Goal: Task Accomplishment & Management: Manage account settings

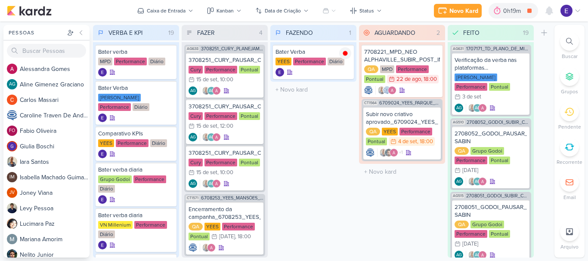
scroll to position [149, 0]
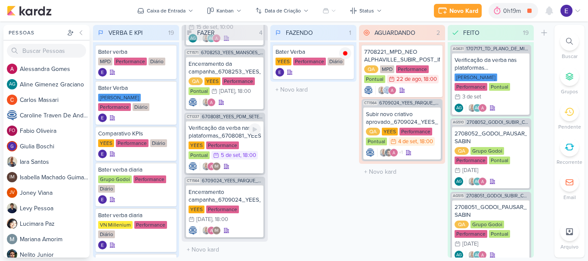
click at [250, 162] on div "IM" at bounding box center [224, 166] width 72 height 9
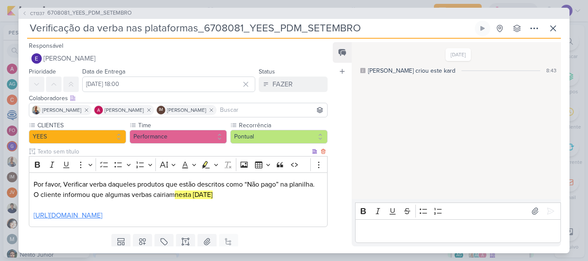
click at [102, 213] on link "[URL][DOMAIN_NAME]" at bounding box center [68, 215] width 69 height 9
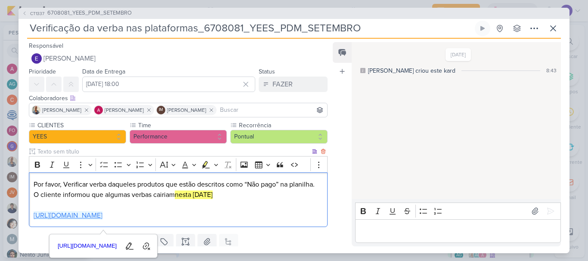
click at [102, 214] on link "[URL][DOMAIN_NAME]" at bounding box center [68, 215] width 69 height 9
click at [552, 32] on icon at bounding box center [553, 28] width 10 height 10
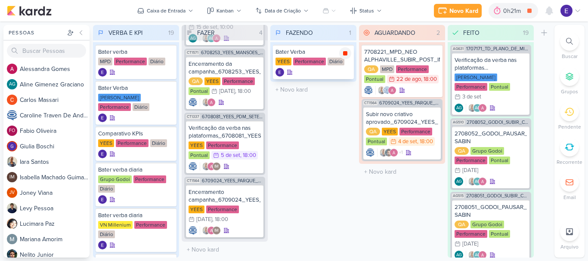
click at [347, 55] on icon at bounding box center [345, 53] width 4 height 4
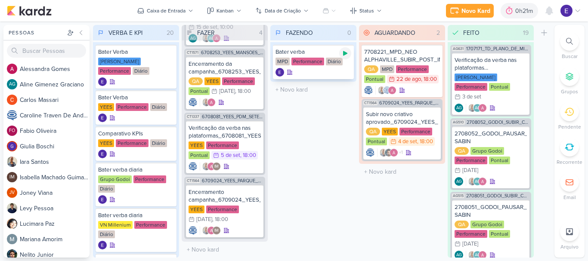
click at [342, 56] on icon at bounding box center [345, 53] width 7 height 7
click at [345, 53] on icon at bounding box center [345, 53] width 4 height 4
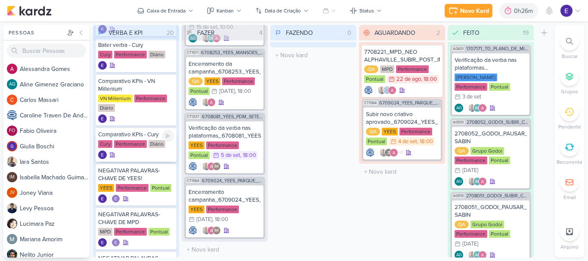
scroll to position [336, 0]
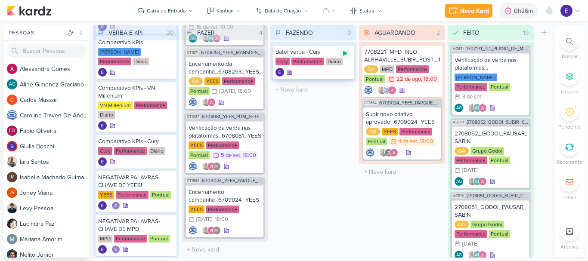
click at [345, 52] on icon at bounding box center [345, 53] width 4 height 5
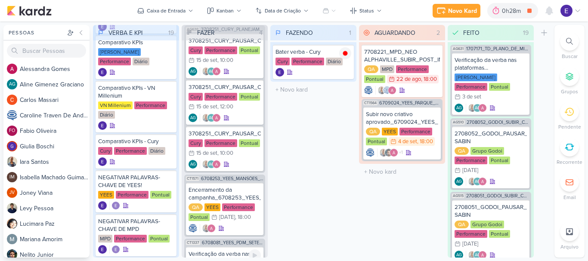
scroll to position [0, 0]
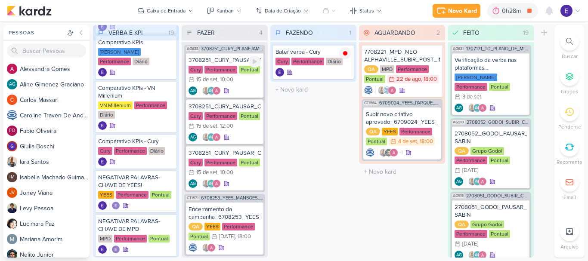
click at [240, 90] on div "AG AG" at bounding box center [224, 90] width 72 height 9
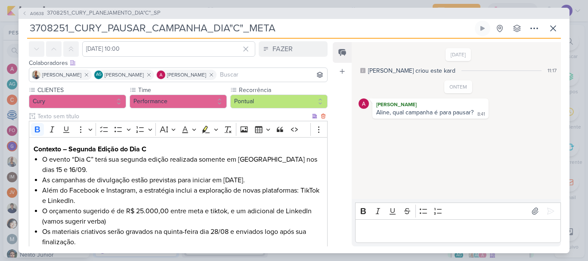
scroll to position [78, 0]
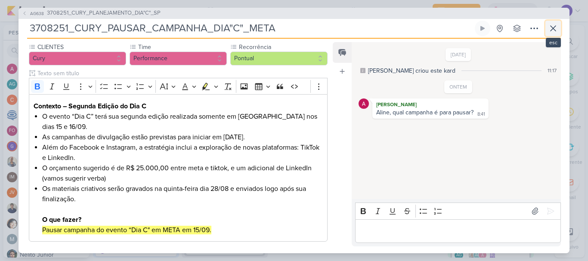
click at [552, 26] on icon at bounding box center [553, 28] width 10 height 10
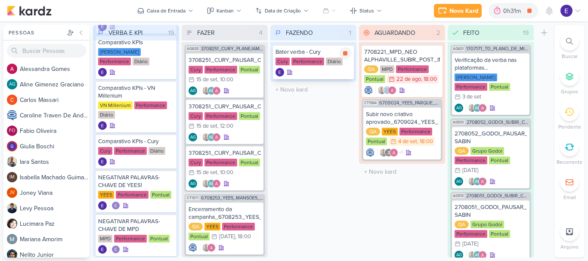
click at [345, 60] on div "Cury Performance Diário" at bounding box center [313, 62] width 76 height 9
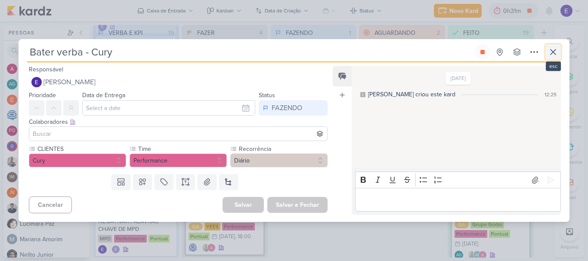
click at [556, 50] on icon at bounding box center [553, 52] width 10 height 10
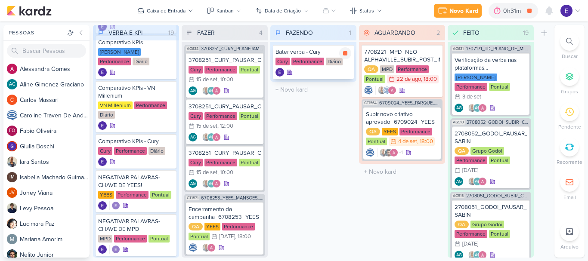
click at [351, 55] on div "Bater verba - Cury Cury Performance Diário" at bounding box center [313, 62] width 81 height 34
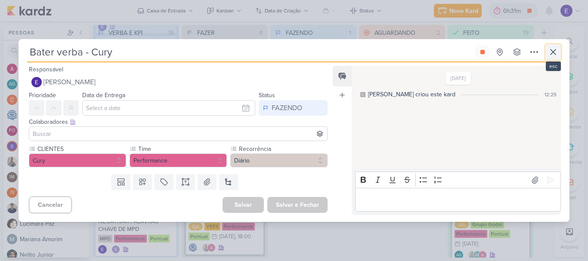
click at [554, 49] on icon at bounding box center [553, 52] width 10 height 10
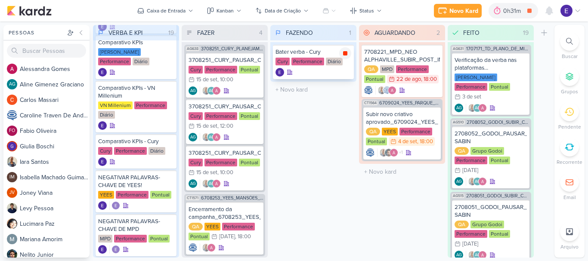
click at [346, 53] on icon at bounding box center [345, 53] width 4 height 4
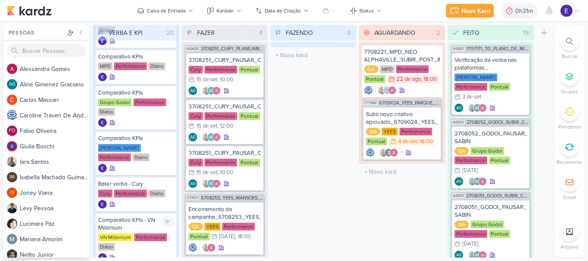
scroll to position [207, 0]
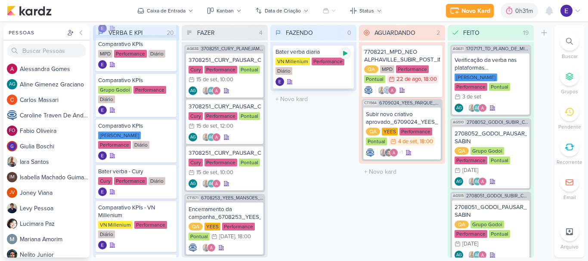
click at [346, 53] on icon at bounding box center [345, 53] width 4 height 5
click at [336, 71] on div "VN Millenium Performance Diário" at bounding box center [313, 67] width 76 height 18
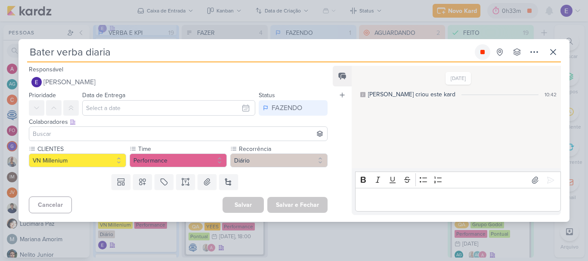
click at [476, 53] on button at bounding box center [481, 51] width 15 height 15
click at [552, 55] on icon at bounding box center [553, 52] width 10 height 10
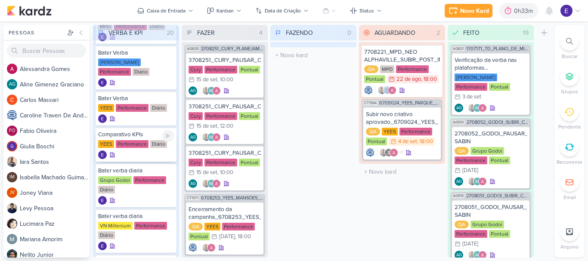
scroll to position [0, 0]
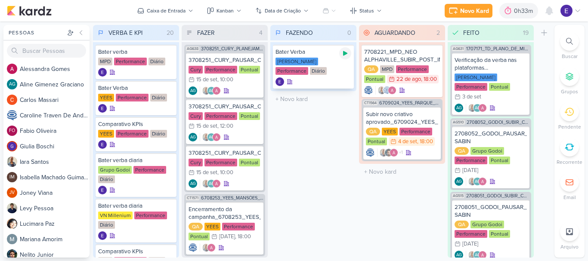
click at [347, 55] on icon at bounding box center [345, 53] width 7 height 7
click at [348, 57] on div at bounding box center [345, 53] width 12 height 12
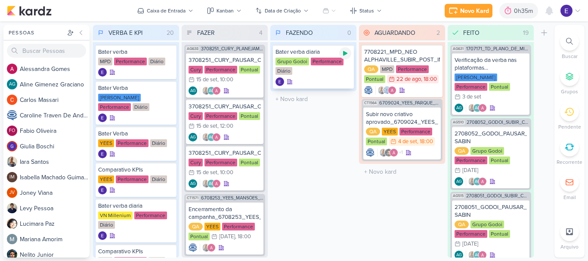
click at [344, 54] on icon at bounding box center [345, 53] width 4 height 5
click at [346, 54] on icon at bounding box center [345, 53] width 4 height 4
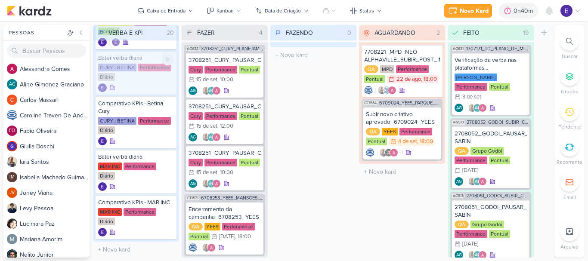
scroll to position [635, 0]
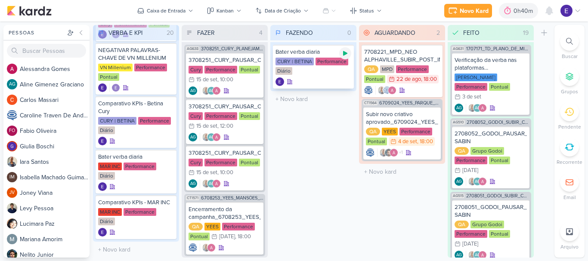
click at [342, 53] on icon at bounding box center [345, 53] width 7 height 7
click at [345, 52] on icon at bounding box center [345, 53] width 4 height 4
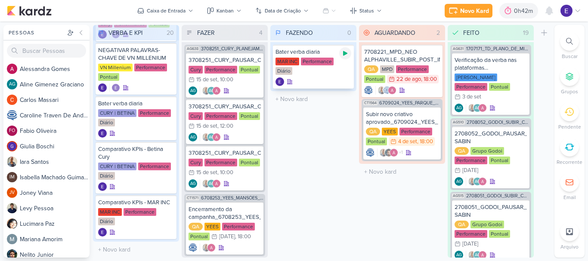
click at [349, 49] on div at bounding box center [345, 53] width 12 height 12
click at [345, 49] on div at bounding box center [345, 53] width 12 height 12
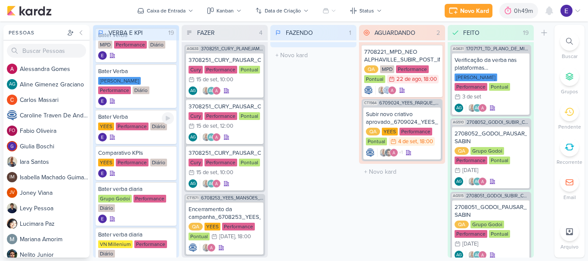
scroll to position [0, 0]
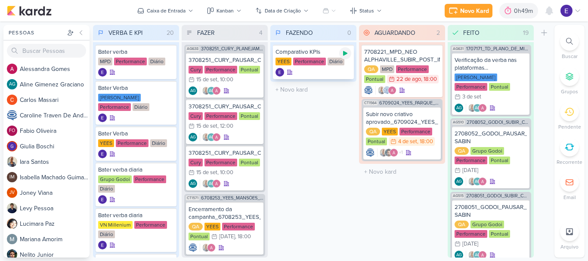
click at [347, 58] on div at bounding box center [345, 53] width 12 height 12
click at [305, 66] on div "YEES Performance Diário" at bounding box center [313, 62] width 76 height 9
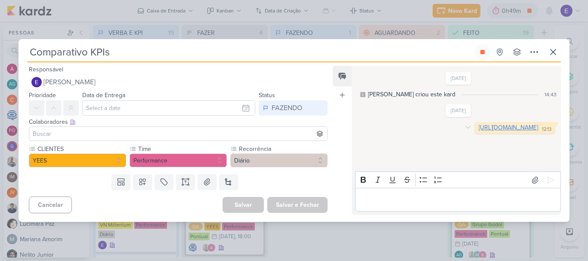
click at [478, 131] on link "[URL][DOMAIN_NAME]" at bounding box center [507, 127] width 59 height 7
click at [548, 52] on icon at bounding box center [553, 52] width 10 height 10
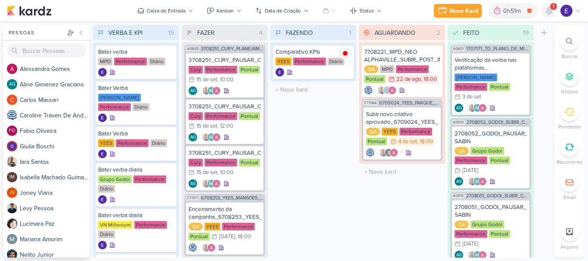
click at [547, 11] on icon at bounding box center [548, 11] width 7 height 8
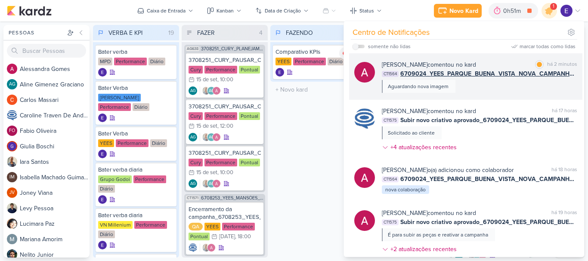
click at [552, 76] on span "6709024_YEES_PARQUE_BUENA_VISTA_NOVA_CAMPANHA_TEASER_META" at bounding box center [488, 73] width 177 height 9
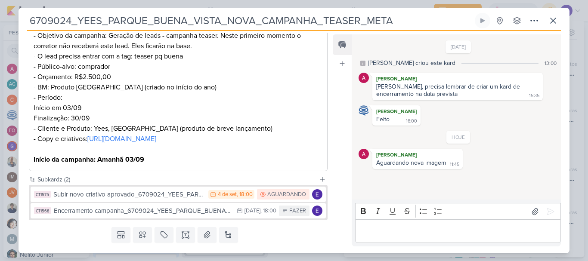
scroll to position [204, 0]
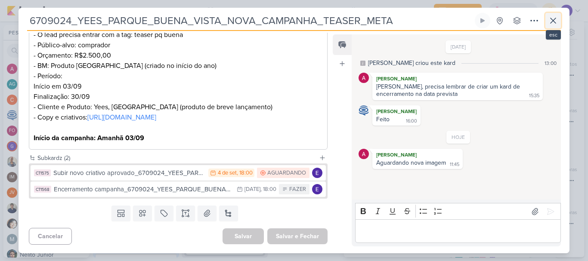
click at [554, 18] on icon at bounding box center [553, 20] width 10 height 10
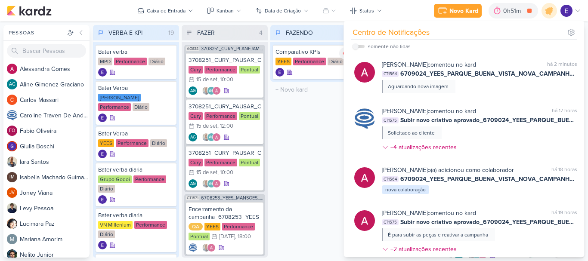
click at [332, 184] on div "FAZENDO 1 Mover Para Esquerda Mover Para Direita [GEOGRAPHIC_DATA] Comparativo …" at bounding box center [313, 141] width 86 height 233
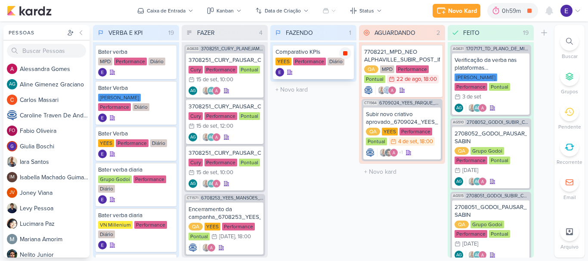
click at [345, 52] on icon at bounding box center [345, 53] width 4 height 4
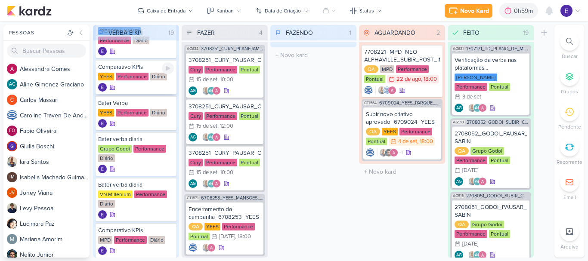
scroll to position [86, 0]
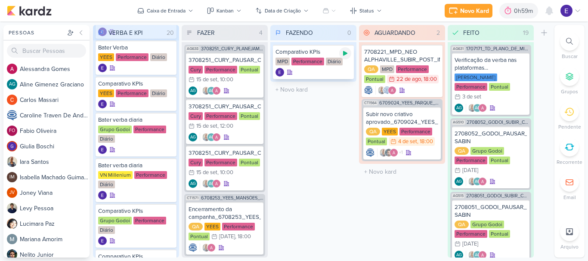
click at [343, 53] on icon at bounding box center [345, 53] width 7 height 7
click at [306, 69] on div at bounding box center [313, 72] width 76 height 9
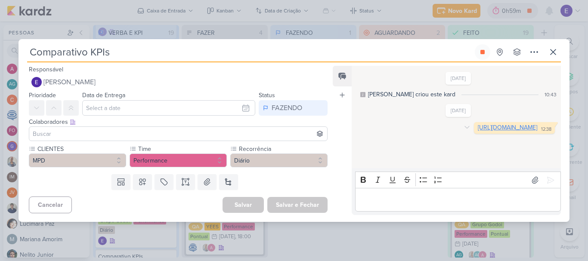
click at [477, 131] on link "[URL][DOMAIN_NAME]" at bounding box center [506, 127] width 59 height 7
click at [481, 50] on icon at bounding box center [482, 52] width 4 height 4
click at [552, 55] on icon at bounding box center [553, 52] width 10 height 10
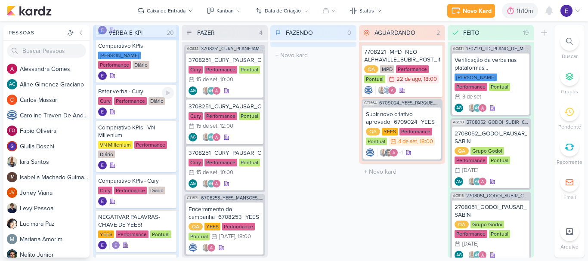
scroll to position [344, 0]
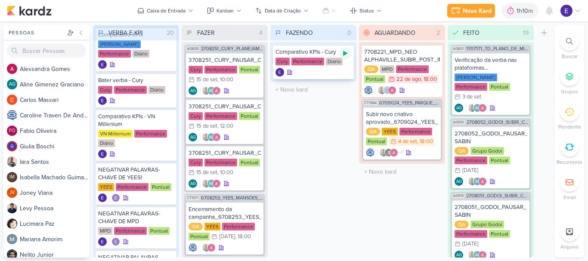
click at [345, 53] on icon at bounding box center [345, 53] width 4 height 5
click at [337, 73] on div at bounding box center [313, 72] width 76 height 9
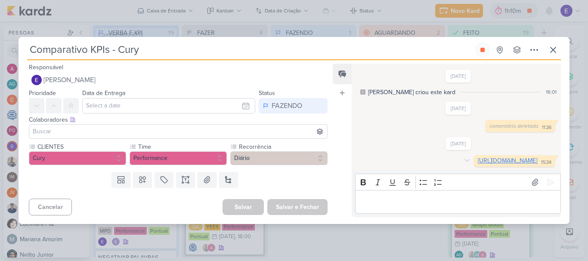
click at [477, 164] on link "[URL][DOMAIN_NAME]" at bounding box center [506, 160] width 59 height 7
click at [550, 46] on icon at bounding box center [553, 50] width 10 height 10
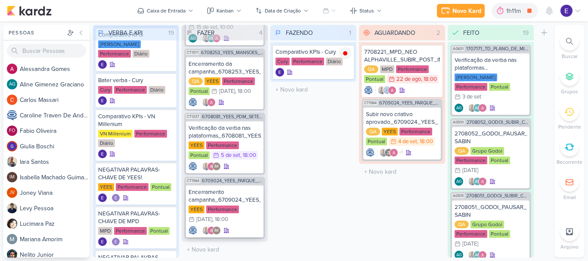
scroll to position [149, 0]
click at [248, 221] on div "YEES Performance 30/9 [DATE] 18:00" at bounding box center [224, 215] width 72 height 19
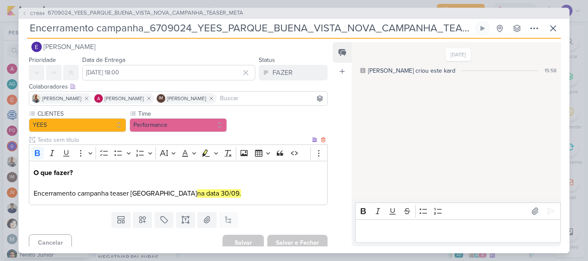
scroll to position [18, 0]
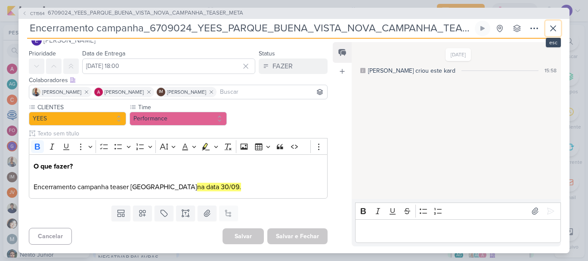
drag, startPoint x: 555, startPoint y: 31, endPoint x: 514, endPoint y: 50, distance: 45.8
click at [554, 31] on icon at bounding box center [553, 28] width 10 height 10
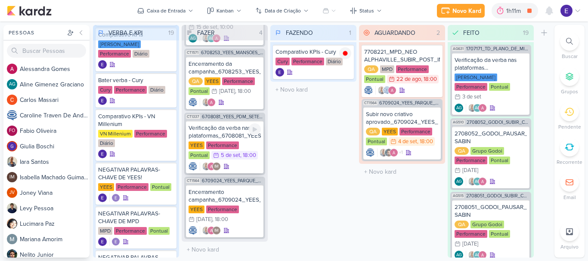
click at [240, 154] on div ", 18:00" at bounding box center [248, 156] width 16 height 6
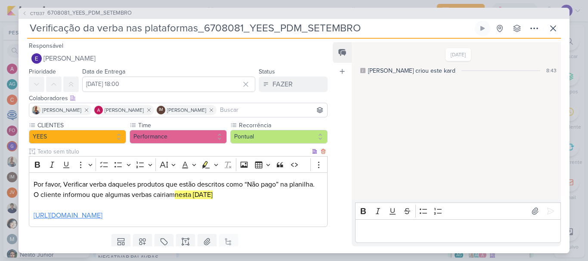
click at [102, 215] on link "[URL][DOMAIN_NAME]" at bounding box center [68, 215] width 69 height 9
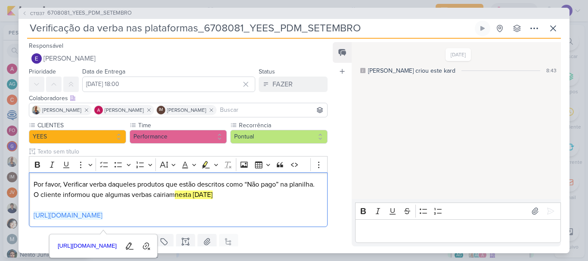
click at [412, 228] on p "Editor editing area: main" at bounding box center [457, 231] width 197 height 10
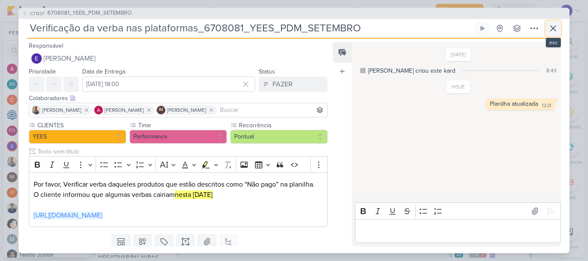
click at [554, 31] on icon at bounding box center [553, 28] width 10 height 10
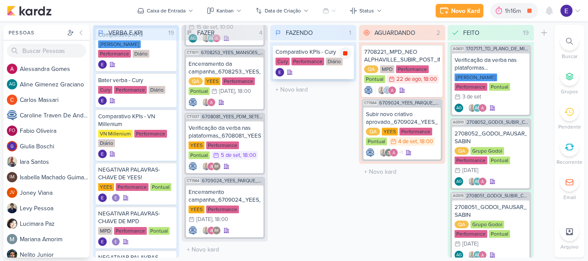
click at [345, 55] on icon at bounding box center [345, 53] width 4 height 4
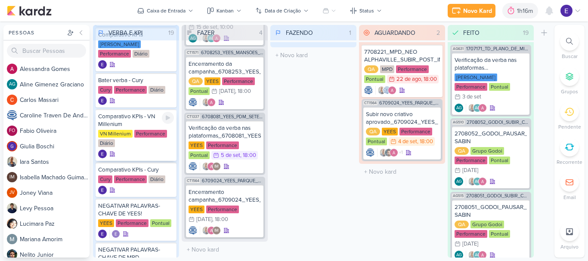
scroll to position [301, 0]
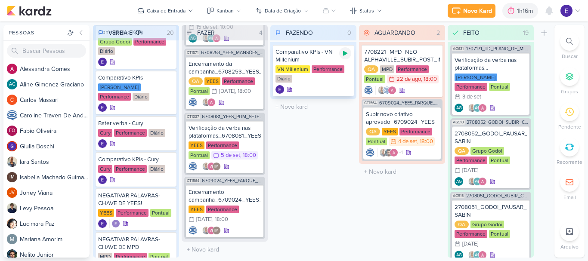
click at [344, 53] on icon at bounding box center [345, 53] width 4 height 5
click at [329, 83] on div "VN Millenium Performance Diário" at bounding box center [313, 74] width 76 height 18
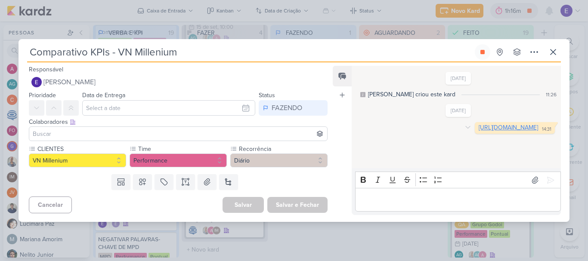
click at [478, 131] on link "[URL][DOMAIN_NAME]" at bounding box center [507, 127] width 59 height 7
click at [487, 47] on button at bounding box center [481, 51] width 15 height 15
click at [554, 53] on icon at bounding box center [553, 52] width 10 height 10
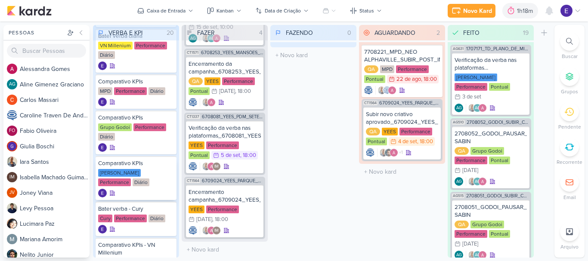
scroll to position [215, 0]
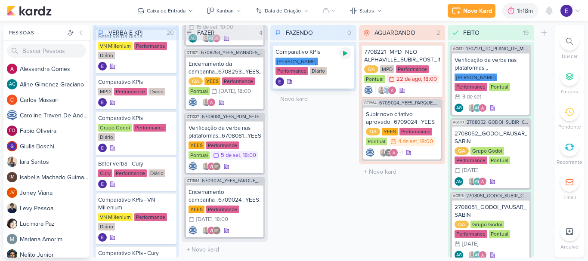
click at [345, 53] on icon at bounding box center [345, 53] width 4 height 5
click at [317, 75] on div "[PERSON_NAME] Performance Diário" at bounding box center [313, 67] width 76 height 18
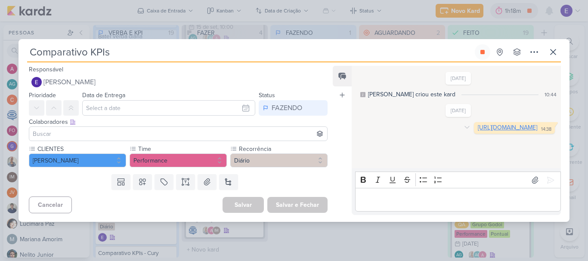
click at [477, 131] on link "[URL][DOMAIN_NAME]" at bounding box center [506, 127] width 59 height 7
click at [482, 54] on icon at bounding box center [482, 52] width 4 height 4
click at [554, 55] on icon at bounding box center [553, 52] width 10 height 10
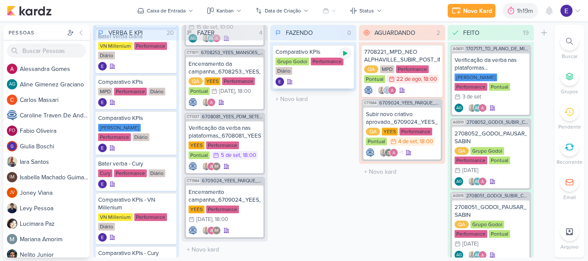
click at [347, 55] on icon at bounding box center [345, 53] width 7 height 7
click at [302, 74] on div "Grupo Godoi Performance Diário" at bounding box center [313, 67] width 76 height 18
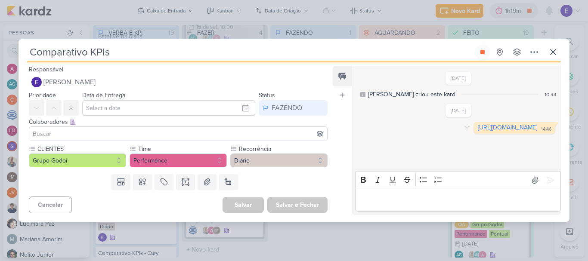
click at [477, 126] on link "[URL][DOMAIN_NAME]" at bounding box center [506, 127] width 59 height 7
click at [484, 52] on icon at bounding box center [482, 52] width 4 height 4
click at [554, 53] on icon at bounding box center [553, 52] width 10 height 10
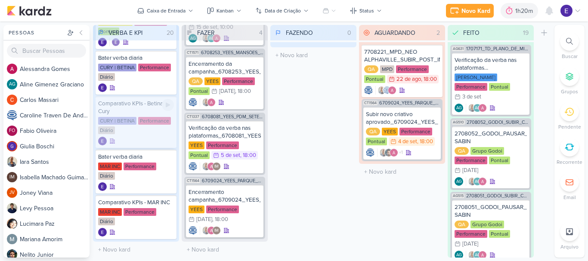
scroll to position [627, 0]
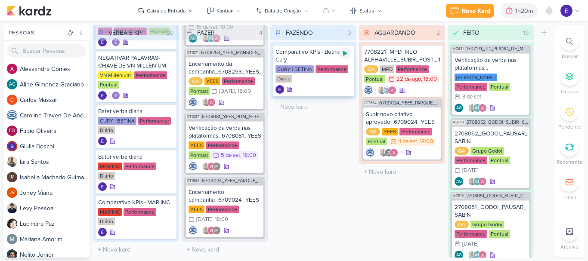
click at [344, 52] on icon at bounding box center [345, 53] width 4 height 5
click at [333, 85] on div "Comparativo KPIs - Betina Cury CURY | BETINA Performance Diário" at bounding box center [313, 71] width 81 height 52
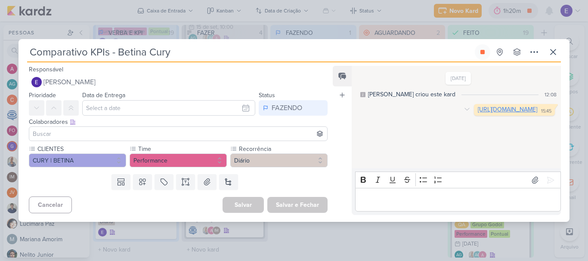
click at [477, 113] on link "[URL][DOMAIN_NAME]" at bounding box center [506, 109] width 59 height 7
click at [488, 52] on button at bounding box center [481, 51] width 15 height 15
click at [549, 52] on icon at bounding box center [553, 52] width 10 height 10
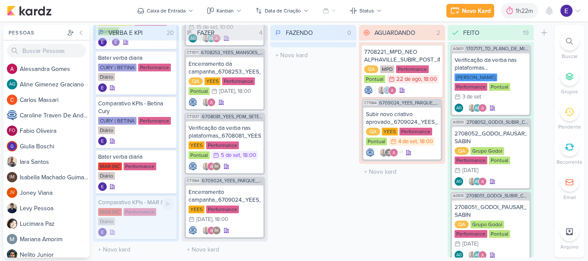
scroll to position [635, 0]
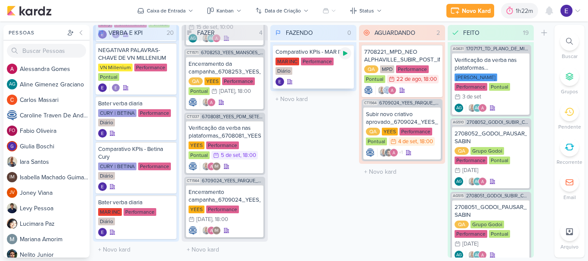
click at [349, 54] on div at bounding box center [345, 53] width 12 height 12
click at [329, 83] on div at bounding box center [313, 81] width 76 height 9
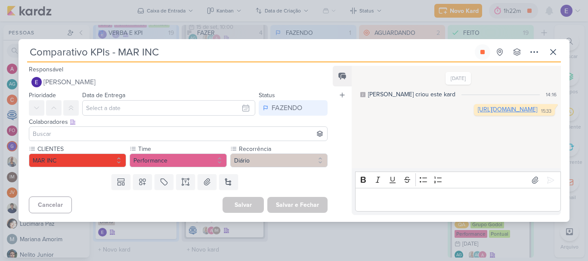
click at [477, 113] on link "[URL][DOMAIN_NAME]" at bounding box center [506, 109] width 59 height 7
click at [553, 55] on icon at bounding box center [553, 52] width 10 height 10
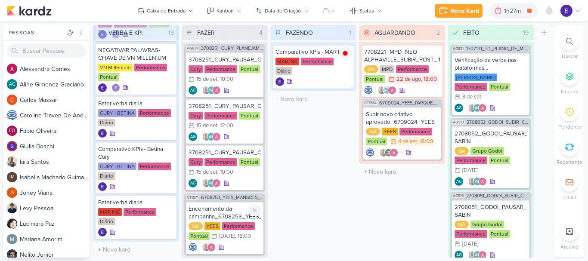
scroll to position [0, 0]
click at [553, 3] on span "1" at bounding box center [553, 6] width 2 height 7
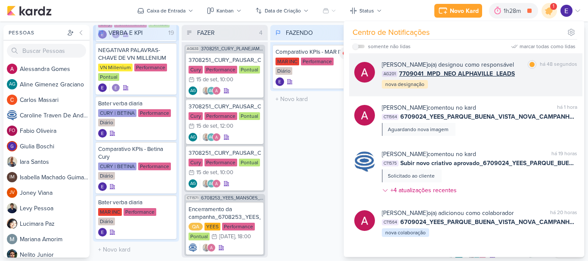
click at [520, 87] on div "[PERSON_NAME] o(a) designou como responsável marcar como lida há 48 segundos AG…" at bounding box center [479, 74] width 195 height 29
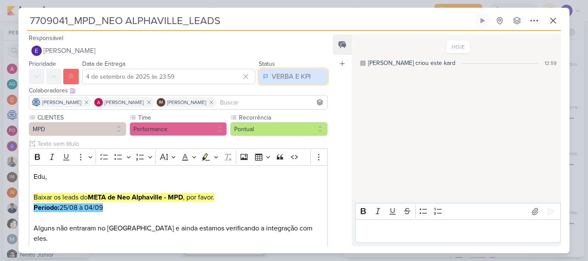
click at [301, 75] on div "VERBA E KPI" at bounding box center [290, 76] width 39 height 10
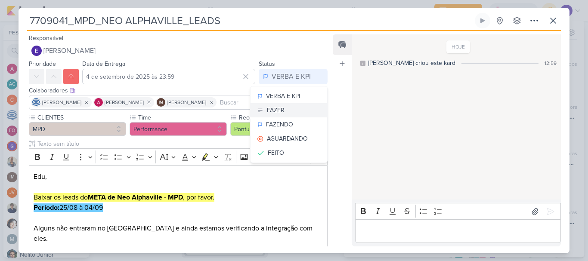
click at [284, 108] on button "FAZER" at bounding box center [288, 110] width 77 height 14
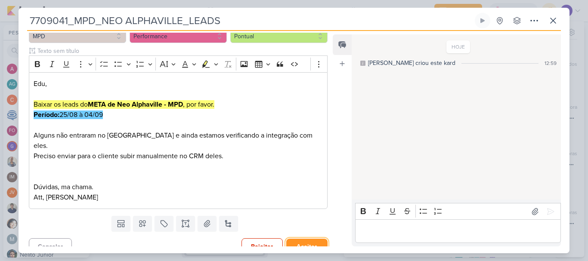
click at [299, 239] on button "Aceitar" at bounding box center [306, 247] width 41 height 16
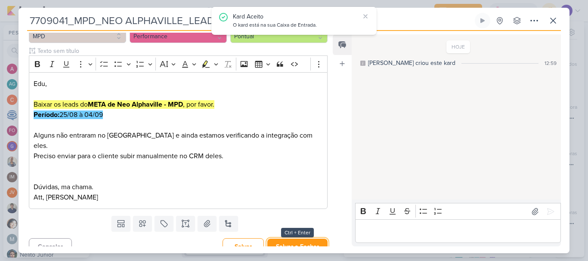
click at [299, 239] on button "Salvar e Fechar" at bounding box center [297, 247] width 60 height 16
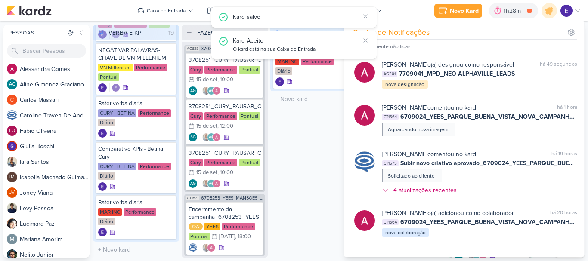
scroll to position [635, 0]
click at [331, 129] on div "FAZENDO 1 Mover Para Esquerda Mover Para Direita [GEOGRAPHIC_DATA] Comparativo …" at bounding box center [313, 141] width 86 height 233
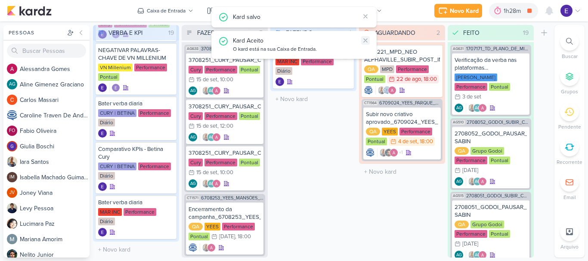
click at [363, 37] on icon at bounding box center [365, 40] width 7 height 7
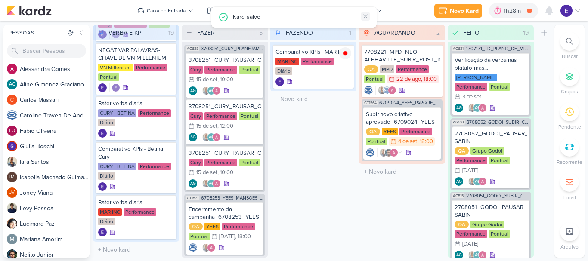
click at [363, 14] on icon at bounding box center [365, 16] width 7 height 7
click at [344, 54] on icon at bounding box center [345, 53] width 4 height 4
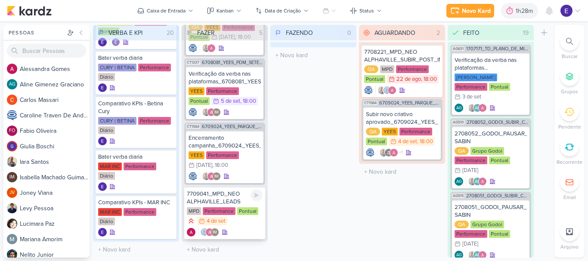
scroll to position [149, 0]
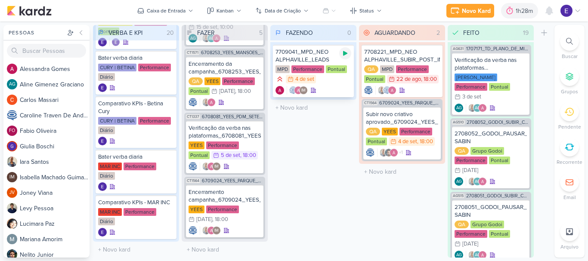
click at [345, 55] on icon at bounding box center [345, 53] width 7 height 7
click at [337, 73] on div "Pontual" at bounding box center [336, 69] width 21 height 8
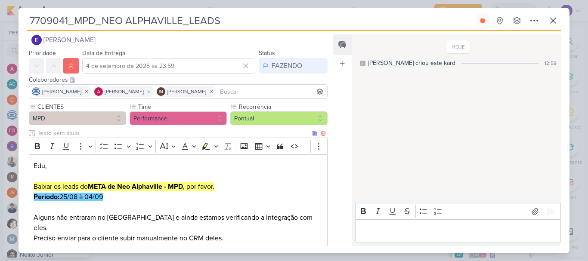
scroll to position [0, 0]
